Goal: Navigation & Orientation: Find specific page/section

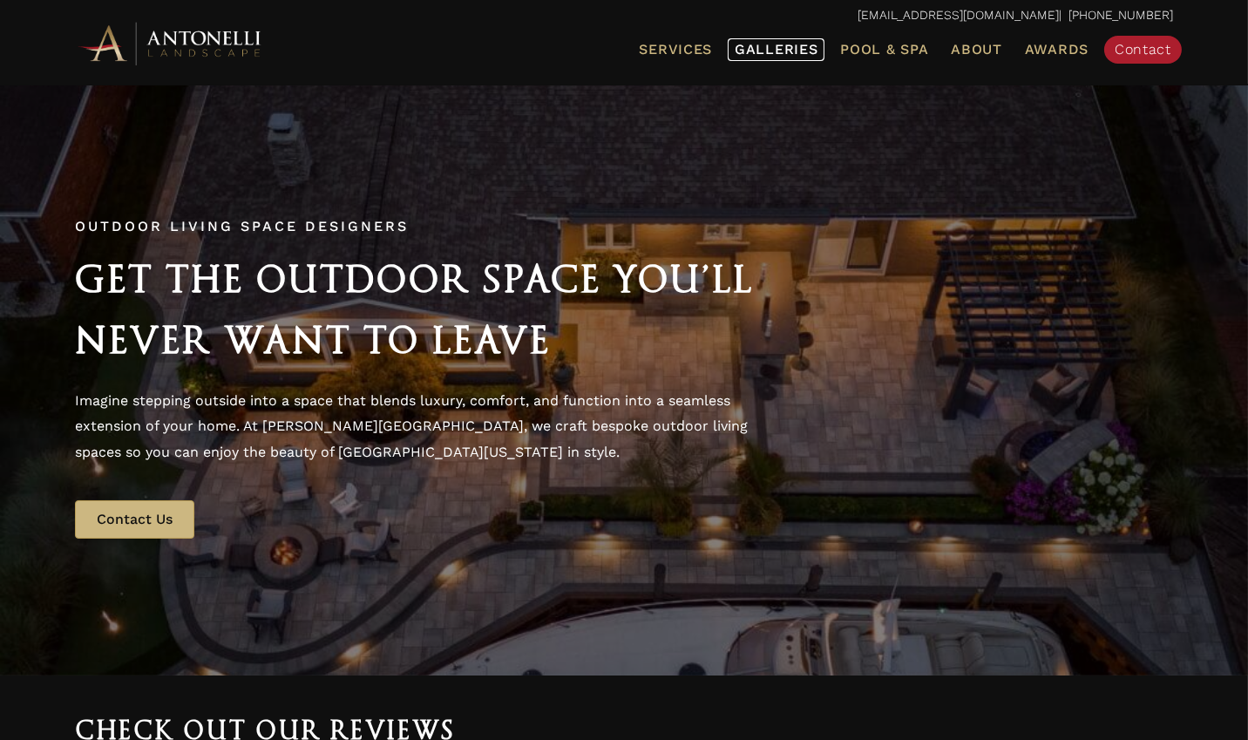
click at [788, 54] on span "Galleries" at bounding box center [775, 49] width 83 height 17
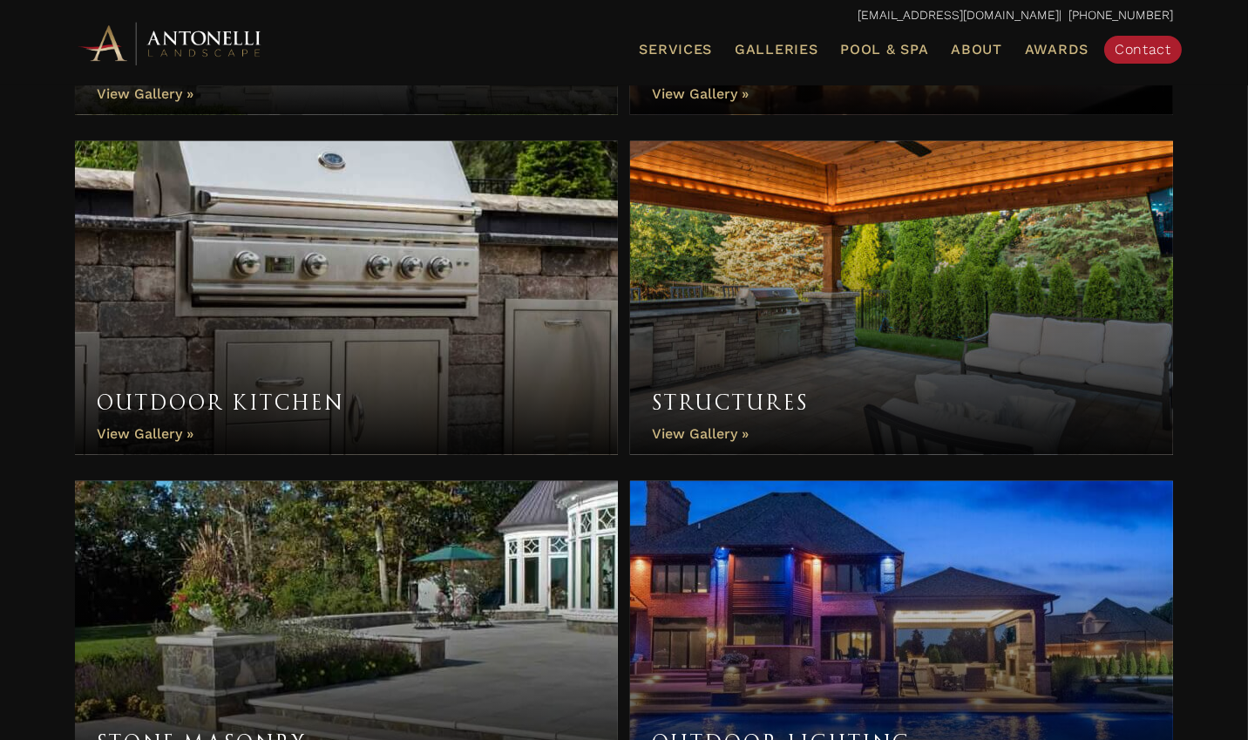
scroll to position [1219, 0]
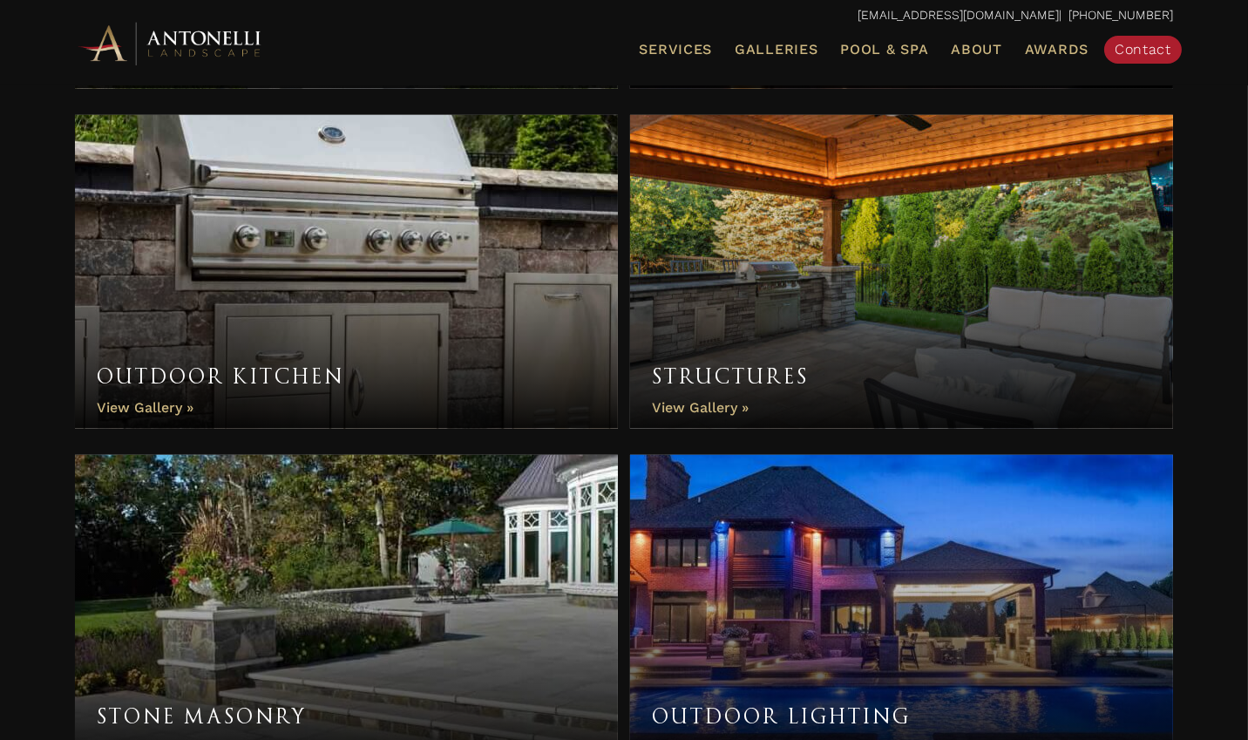
click at [687, 404] on link "Structures" at bounding box center [901, 272] width 543 height 314
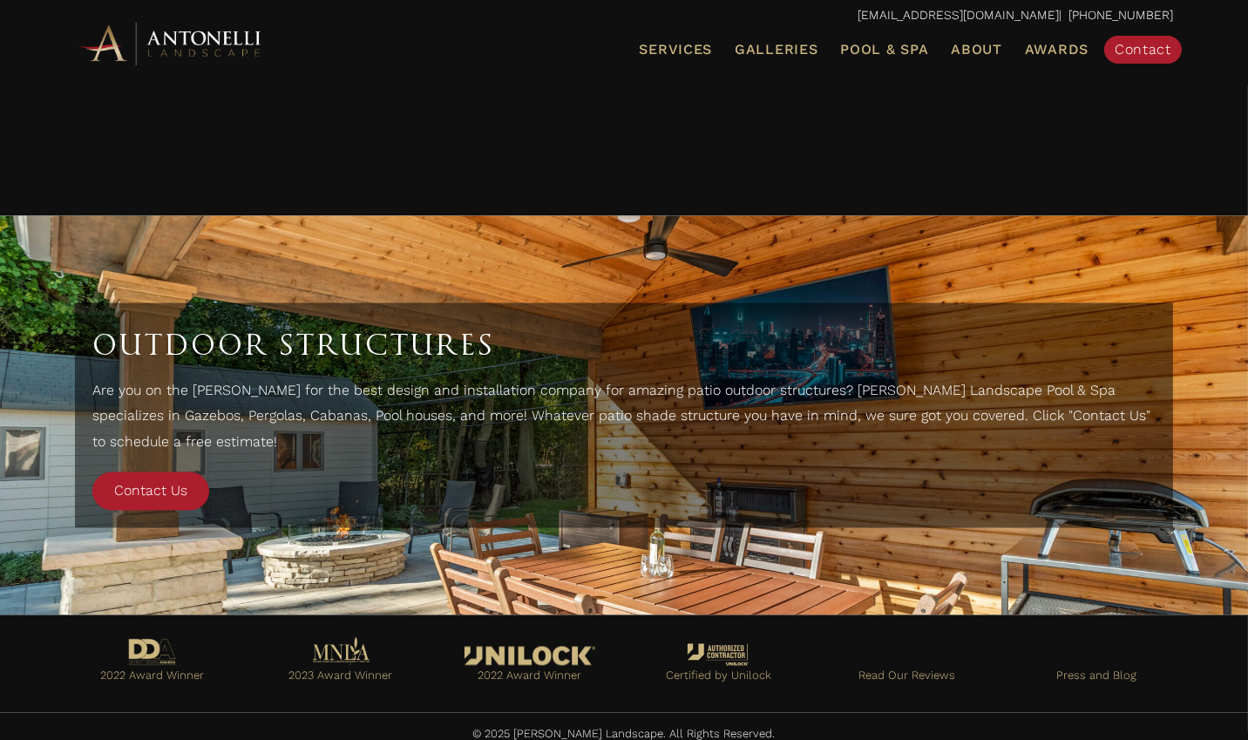
scroll to position [4814, 0]
